Goal: Information Seeking & Learning: Learn about a topic

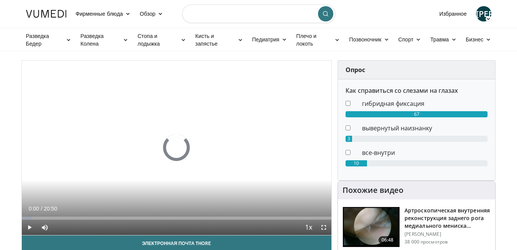
click at [208, 16] on input "Поиск тем, выступлений" at bounding box center [258, 14] width 153 height 18
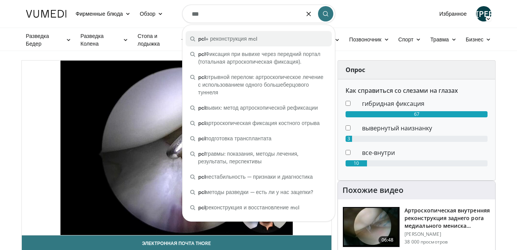
click at [224, 40] on ya-tr-span "+ реконструкция mcl" at bounding box center [232, 38] width 52 height 7
type input "**********"
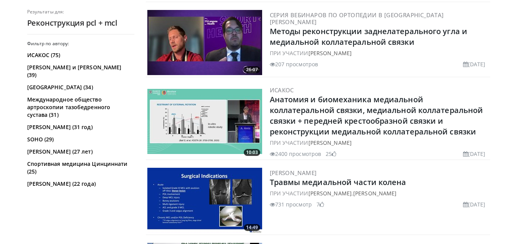
scroll to position [613, 0]
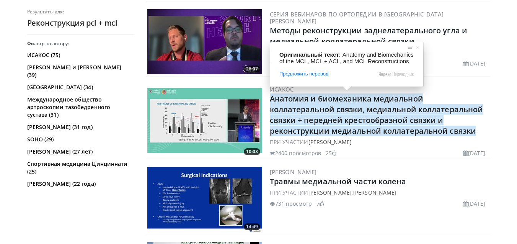
click at [227, 202] on img at bounding box center [204, 199] width 115 height 65
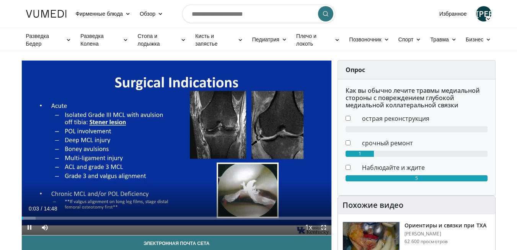
click at [324, 225] on span "Video Player" at bounding box center [323, 226] width 15 height 15
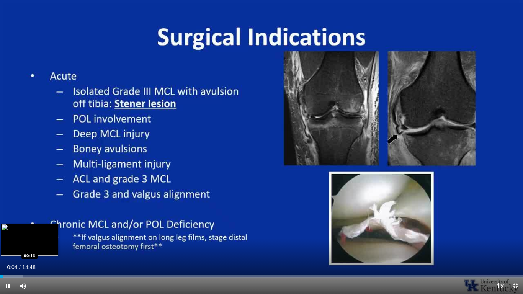
click at [10, 249] on div "Progress Bar" at bounding box center [10, 276] width 1 height 3
click at [16, 249] on div "Progress Bar" at bounding box center [15, 276] width 1 height 3
click at [22, 249] on div "Progress Bar" at bounding box center [22, 276] width 1 height 3
click at [31, 249] on div "Progress Bar" at bounding box center [30, 276] width 1 height 3
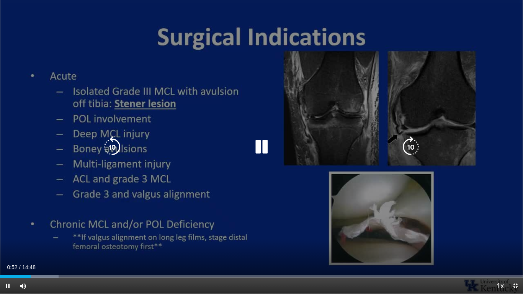
click at [39, 249] on video-js "**********" at bounding box center [261, 147] width 523 height 294
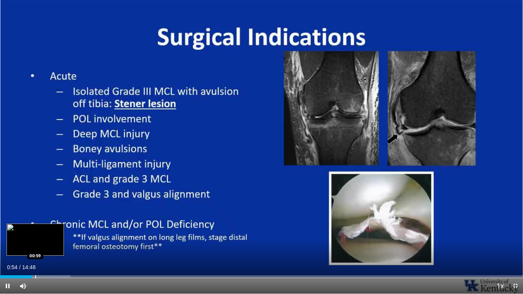
click at [35, 249] on div "Progress Bar" at bounding box center [35, 276] width 1 height 3
click at [47, 249] on div "Progress Bar" at bounding box center [46, 276] width 1 height 3
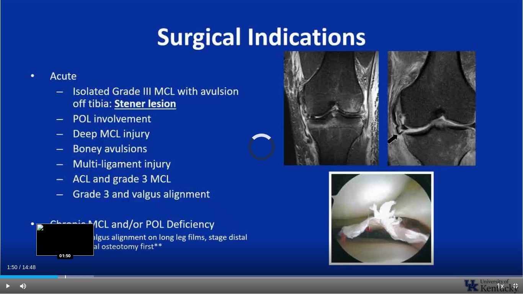
click at [65, 249] on div "Progress Bar" at bounding box center [65, 276] width 1 height 3
click at [68, 249] on div "Progress Bar" at bounding box center [68, 276] width 1 height 3
click at [76, 249] on div "Progress Bar" at bounding box center [76, 276] width 1 height 3
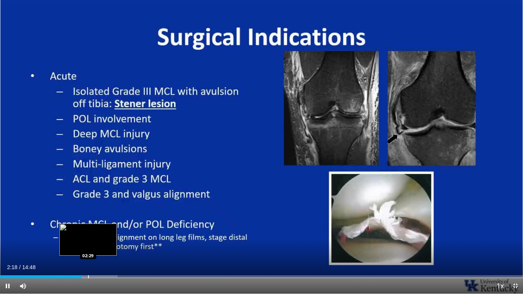
click at [88, 249] on div "Progress Bar" at bounding box center [88, 276] width 1 height 3
click at [97, 249] on div "Progress Bar" at bounding box center [97, 276] width 1 height 3
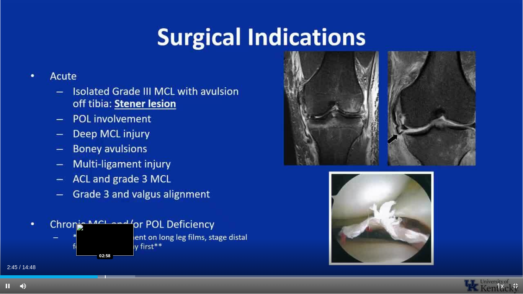
click at [105, 249] on div "Progress Bar" at bounding box center [105, 276] width 1 height 3
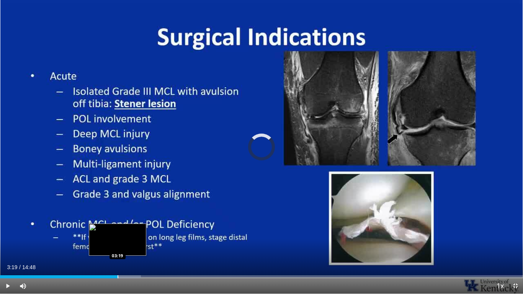
click at [118, 249] on div "Progress Bar" at bounding box center [118, 276] width 1 height 3
click at [126, 249] on div "Progress Bar" at bounding box center [126, 276] width 1 height 3
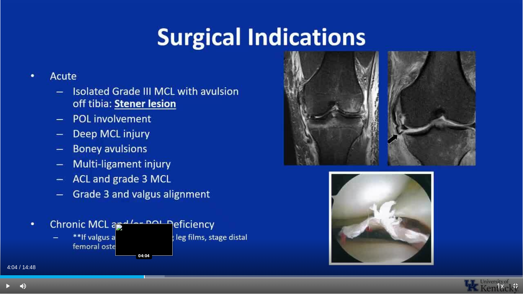
click at [144, 249] on div "Loaded : 31.46% 04:04 04:04" at bounding box center [261, 274] width 523 height 7
click at [160, 249] on div "Progress Bar" at bounding box center [160, 276] width 1 height 3
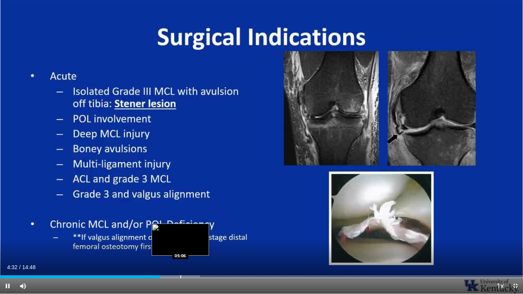
click at [180, 249] on div "Progress Bar" at bounding box center [180, 276] width 1 height 3
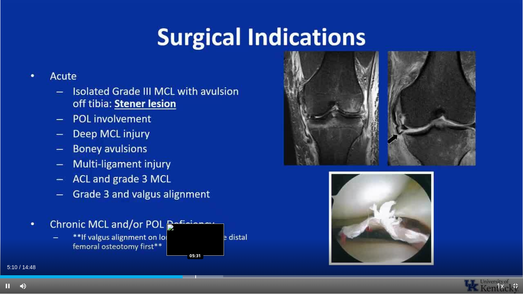
click at [196, 249] on div "Progress Bar" at bounding box center [195, 276] width 1 height 3
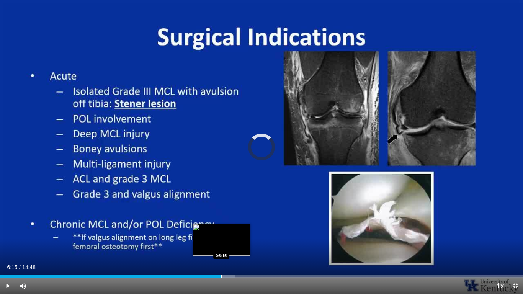
click at [221, 249] on div "Loaded : 44.94% 06:15 06:15" at bounding box center [261, 276] width 523 height 3
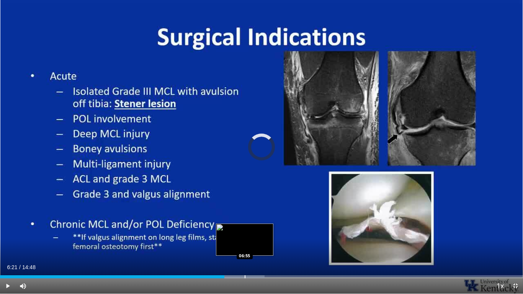
click at [245, 249] on div "Progress Bar" at bounding box center [245, 276] width 1 height 3
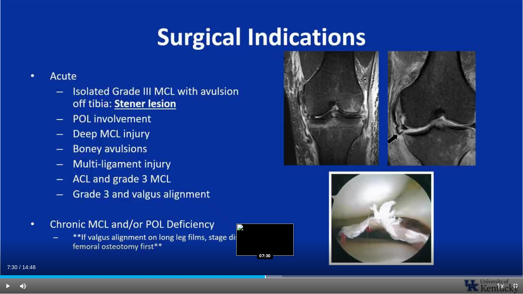
click at [265, 249] on div "Progress Bar" at bounding box center [265, 276] width 1 height 3
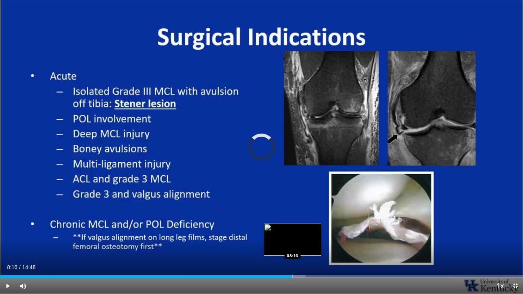
click at [293, 249] on div "Progress Bar" at bounding box center [293, 276] width 1 height 3
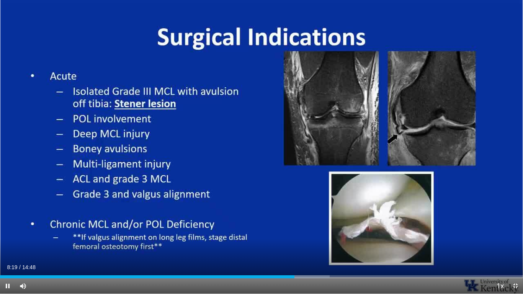
click at [324, 249] on div "Current Time 8:19 / Duration 14:48 Pause Skip Backward Skip Forward Mute Loaded…" at bounding box center [261, 285] width 523 height 15
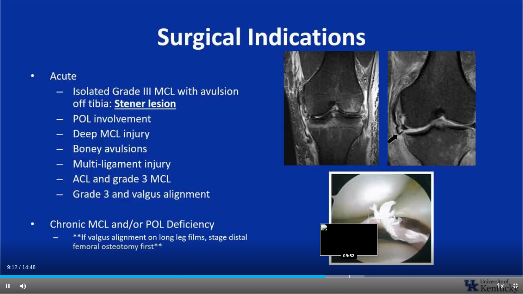
click at [349, 249] on div "Progress Bar" at bounding box center [349, 276] width 1 height 3
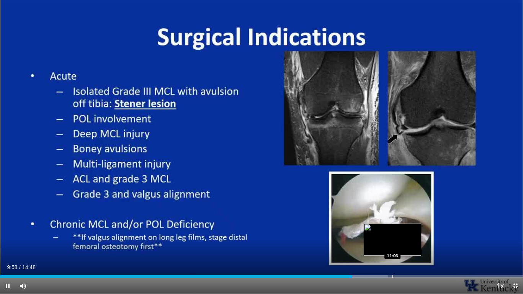
click at [393, 249] on div "Progress Bar" at bounding box center [392, 276] width 1 height 3
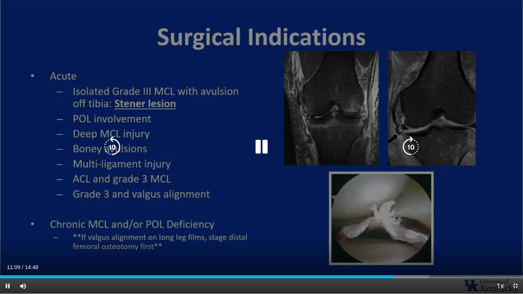
click at [265, 154] on icon "Video Player" at bounding box center [261, 146] width 21 height 21
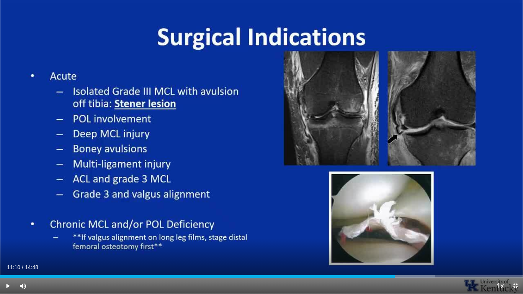
click at [515, 249] on span "Video Player" at bounding box center [515, 285] width 15 height 15
